Goal: Find specific page/section: Find specific page/section

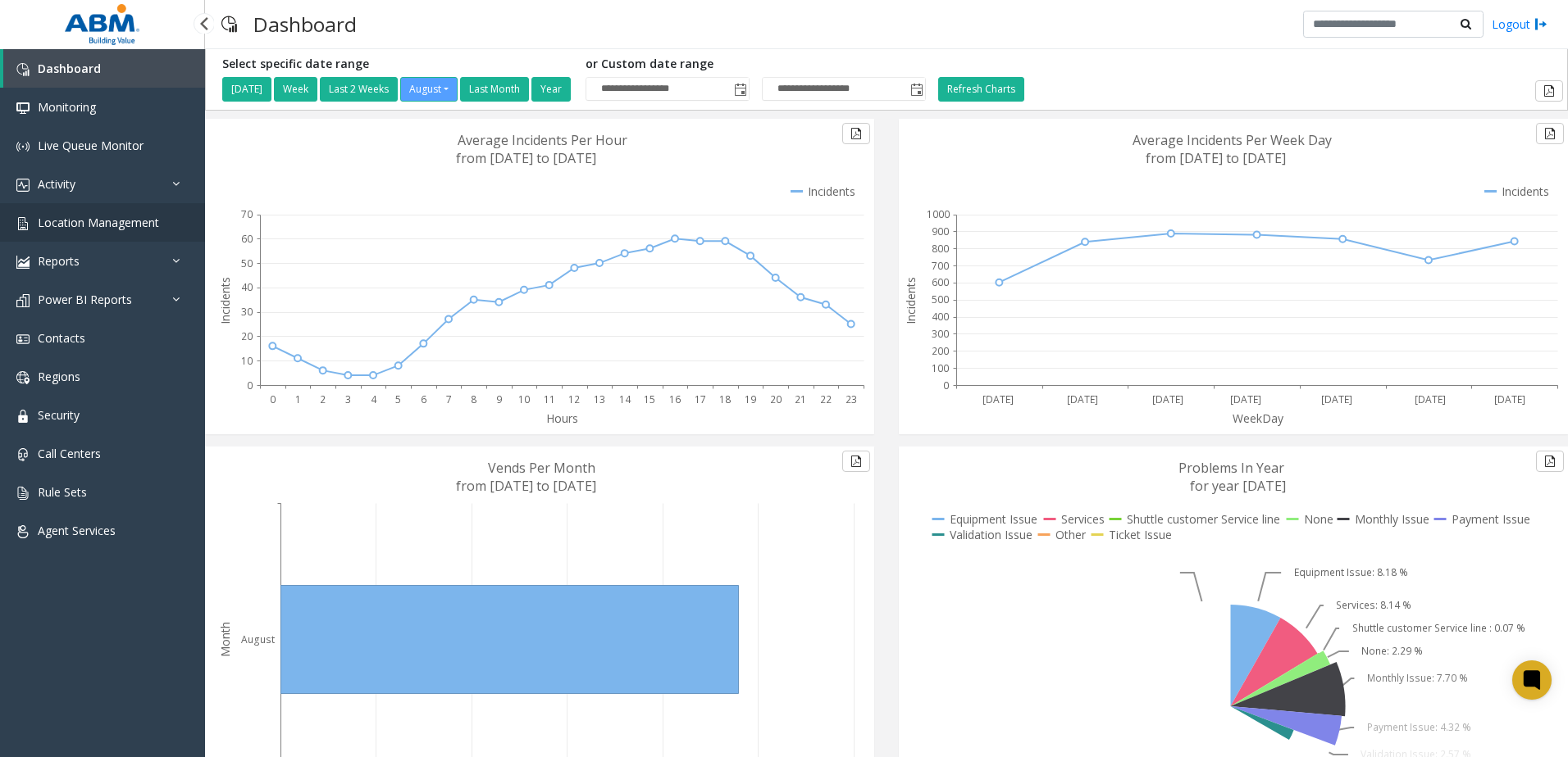
click at [87, 229] on span "Location Management" at bounding box center [98, 222] width 121 height 15
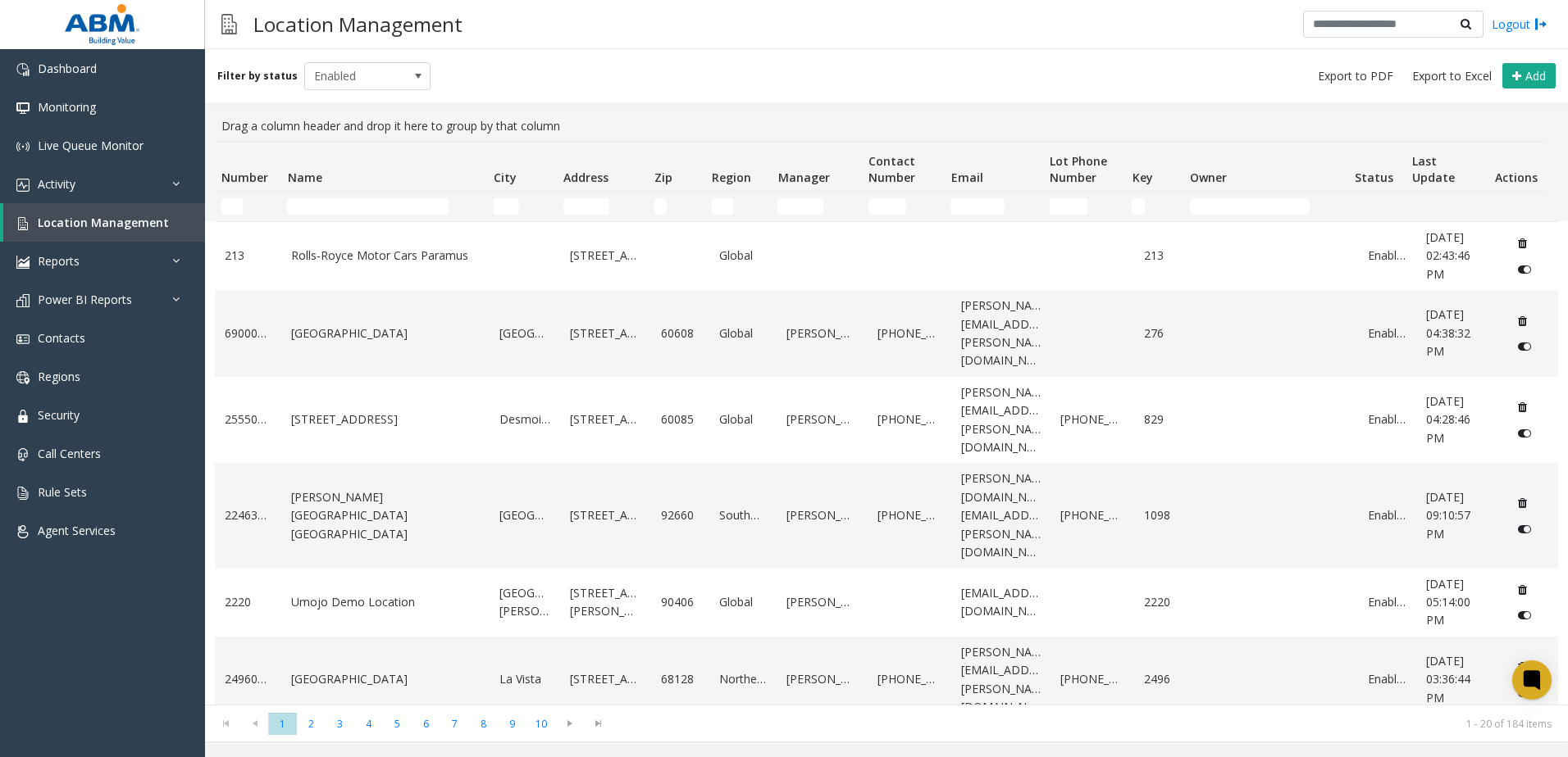
click at [436, 173] on th "Name" at bounding box center [383, 167] width 206 height 49
click at [381, 189] on th "Name" at bounding box center [383, 167] width 206 height 49
click at [367, 206] on input "Name Filter" at bounding box center [367, 206] width 161 height 16
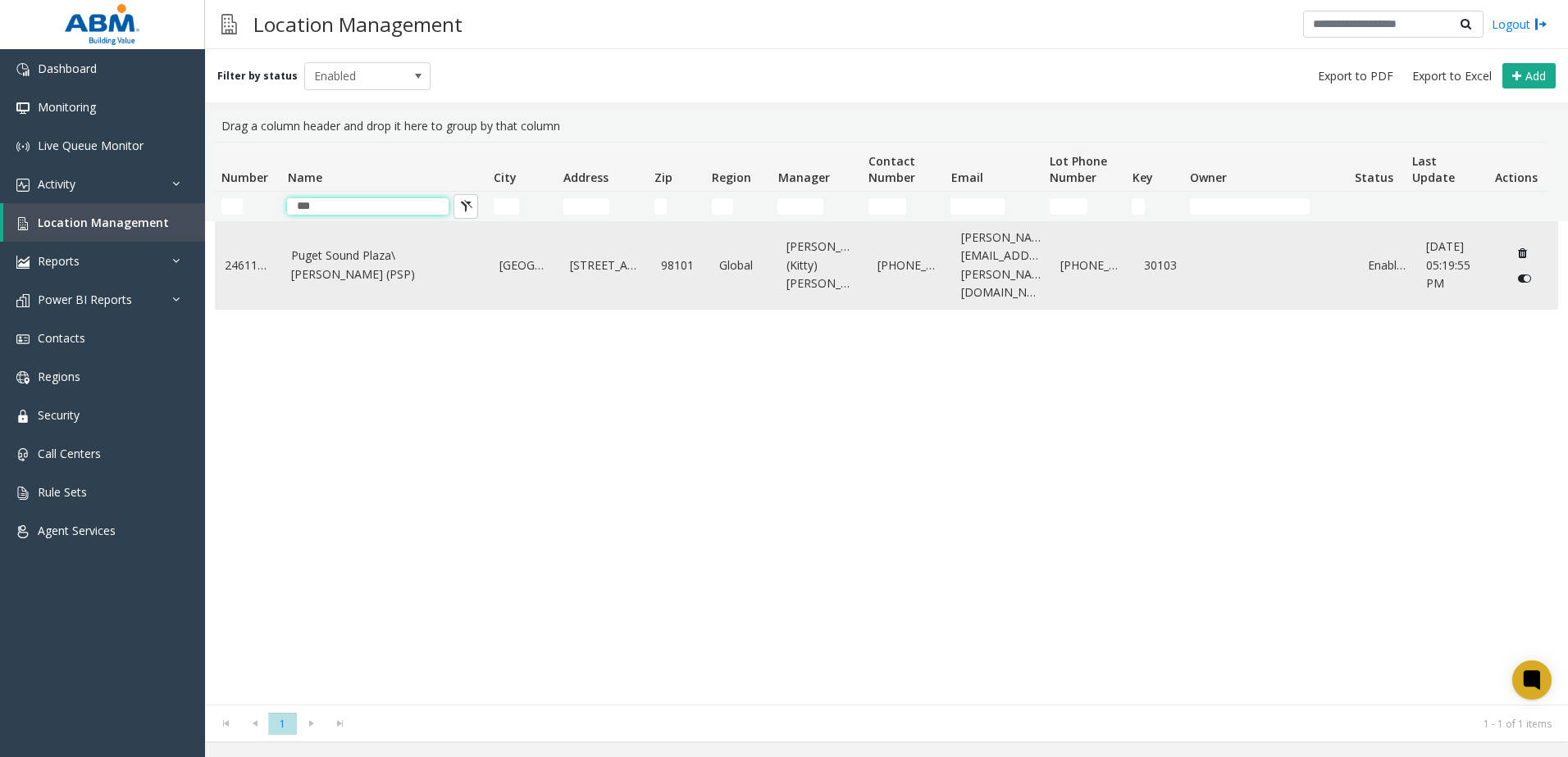
type input "***"
click at [470, 278] on td "Puget Sound Plaza\[PERSON_NAME] (PSP)" at bounding box center [384, 265] width 208 height 86
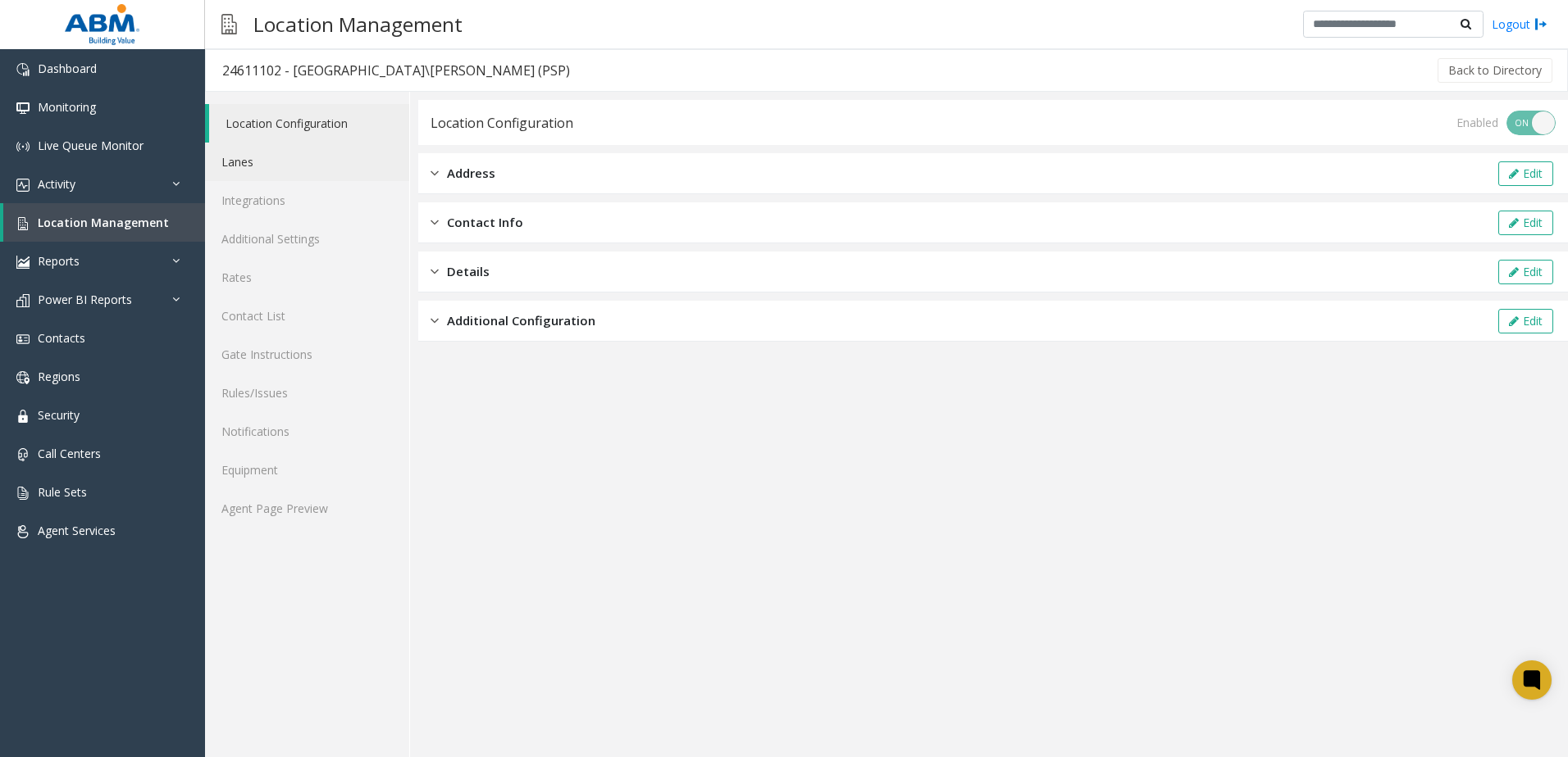
click at [266, 175] on link "Lanes" at bounding box center [307, 161] width 204 height 38
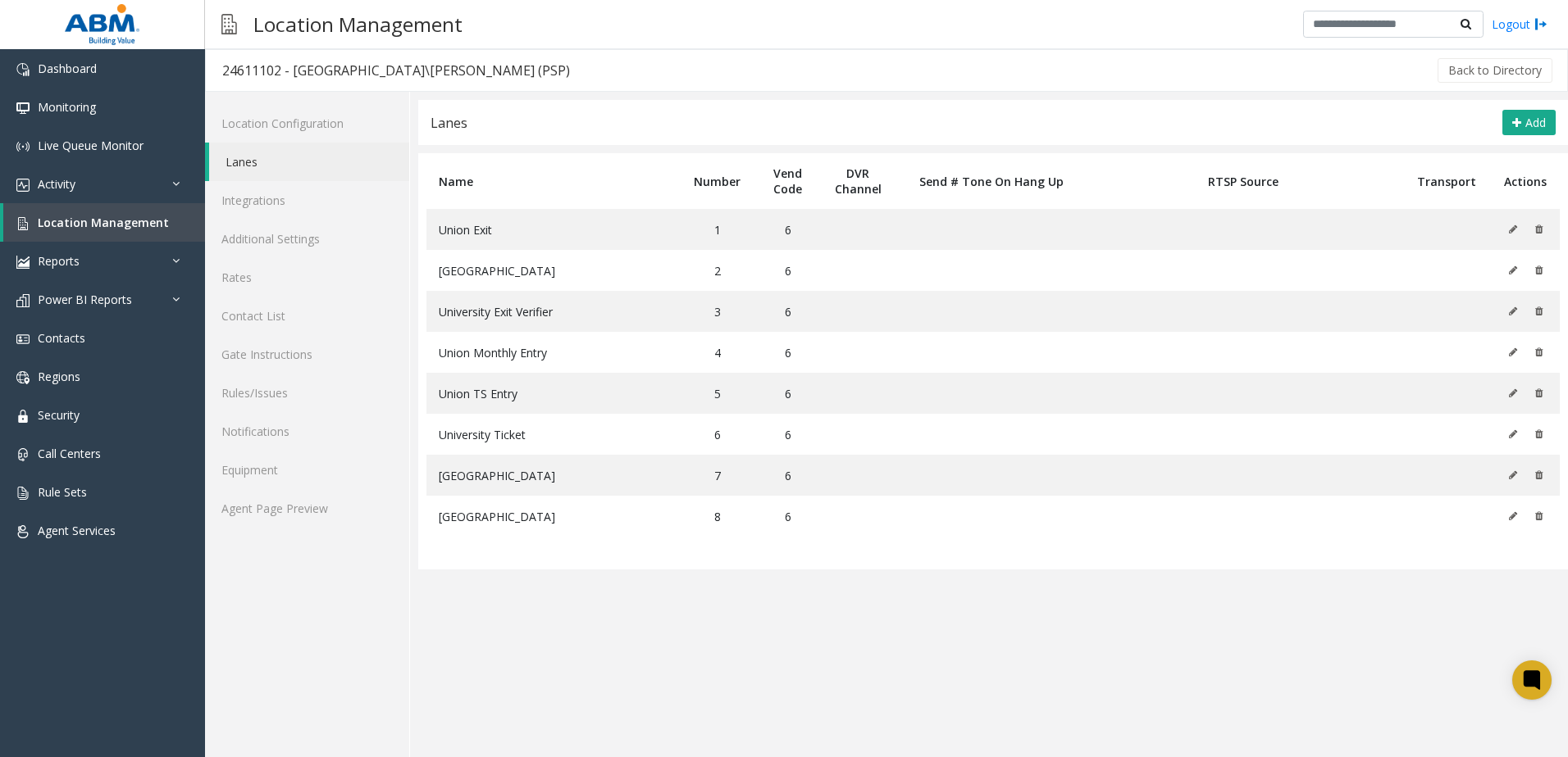
click at [249, 69] on div "24611102 - [GEOGRAPHIC_DATA]\[PERSON_NAME] (PSP)" at bounding box center [396, 70] width 348 height 21
copy div "24611102"
